Goal: Navigation & Orientation: Find specific page/section

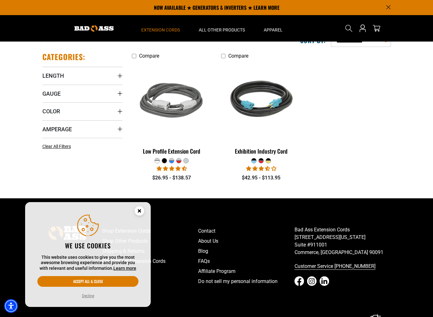
scroll to position [127, 0]
